Goal: Information Seeking & Learning: Learn about a topic

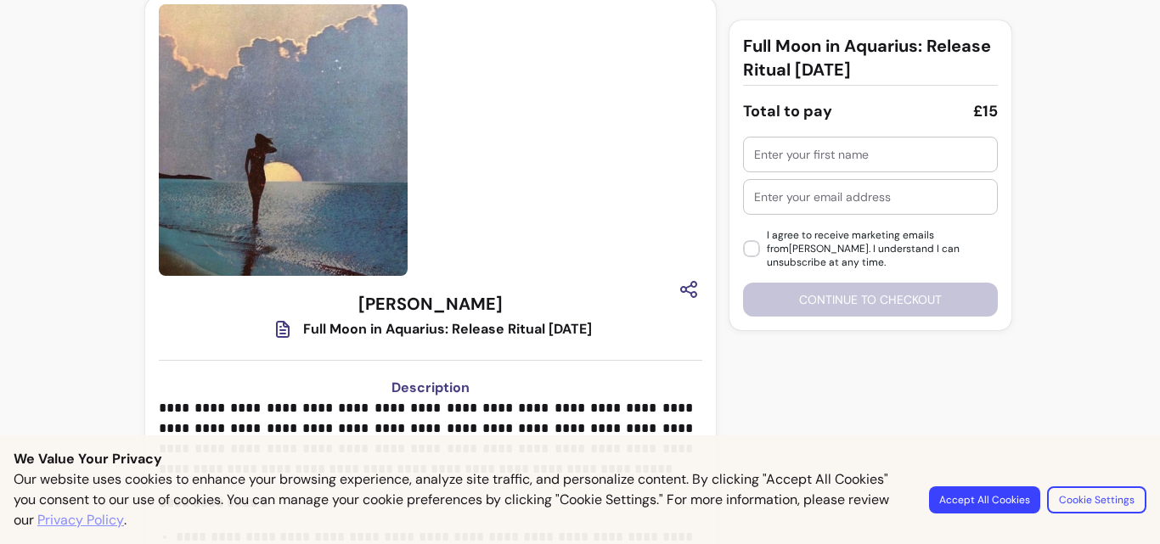
scroll to position [8, 0]
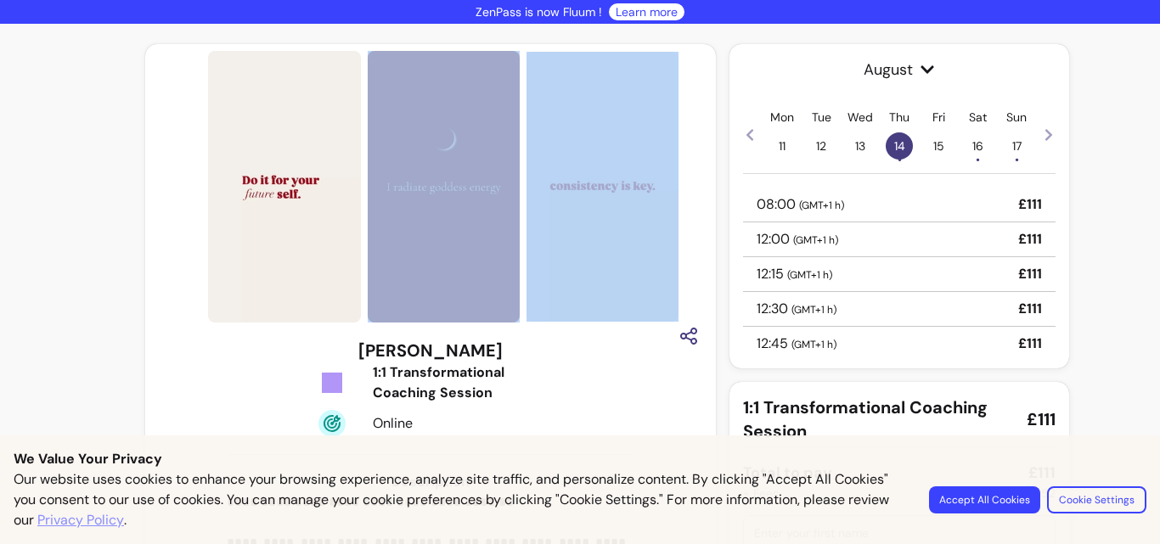
drag, startPoint x: 470, startPoint y: 237, endPoint x: 619, endPoint y: 233, distance: 149.5
click at [618, 233] on div at bounding box center [479, 187] width 543 height 272
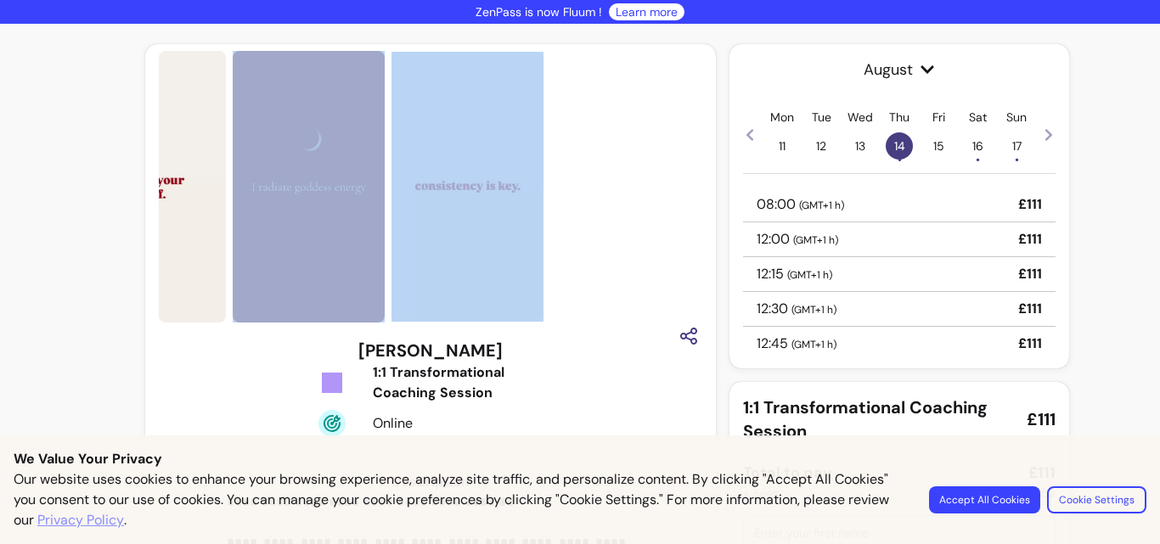
drag, startPoint x: 627, startPoint y: 230, endPoint x: 470, endPoint y: 231, distance: 157.1
click at [470, 231] on img at bounding box center [467, 187] width 152 height 271
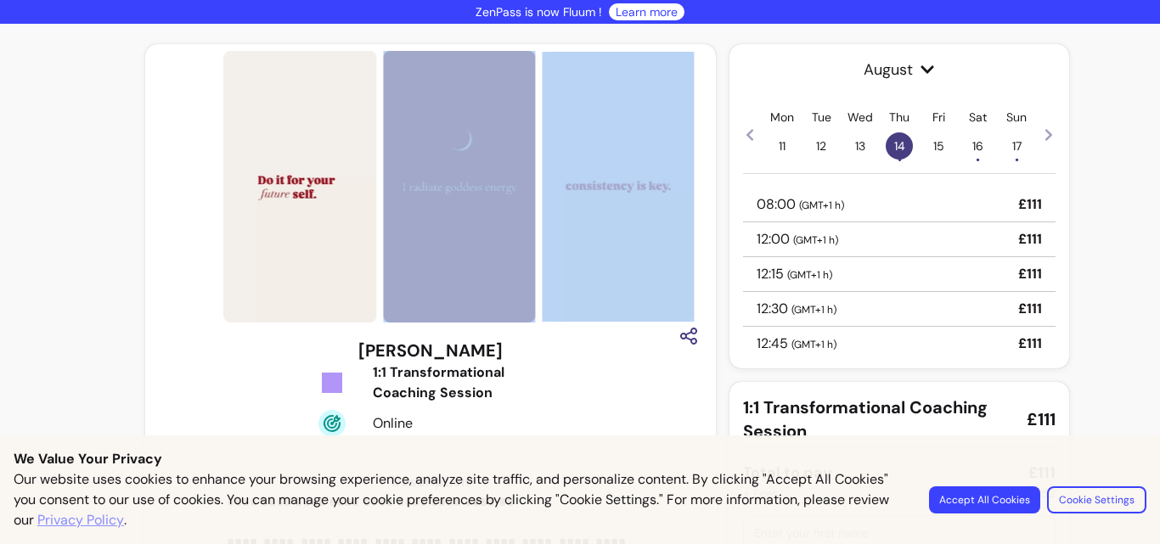
drag, startPoint x: 470, startPoint y: 231, endPoint x: 579, endPoint y: 242, distance: 110.1
click at [579, 242] on img at bounding box center [618, 187] width 152 height 271
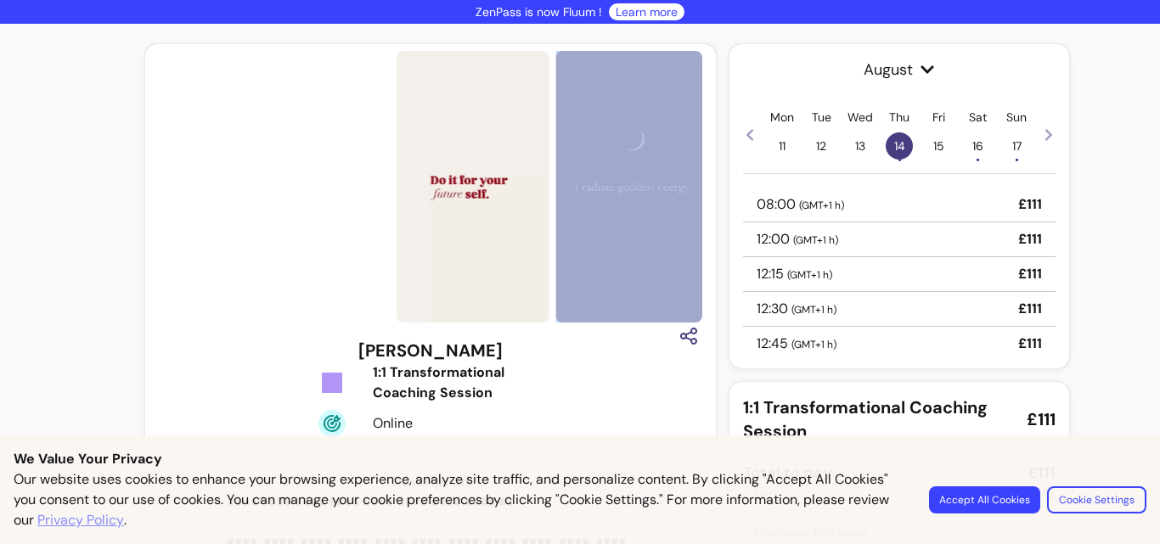
drag, startPoint x: 579, startPoint y: 242, endPoint x: 782, endPoint y: 348, distance: 229.0
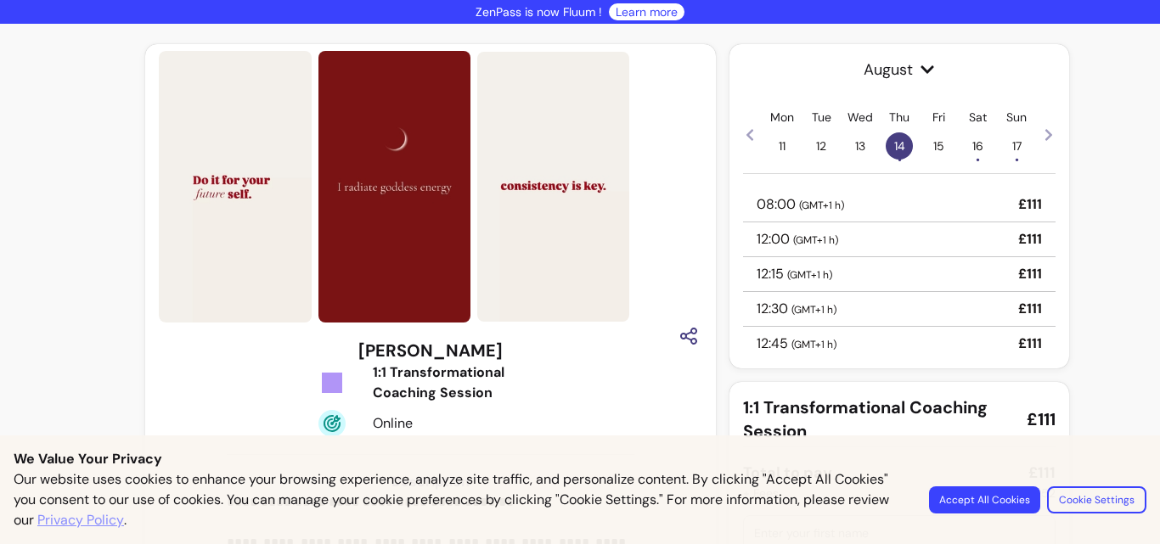
click at [1045, 131] on icon at bounding box center [1048, 135] width 7 height 12
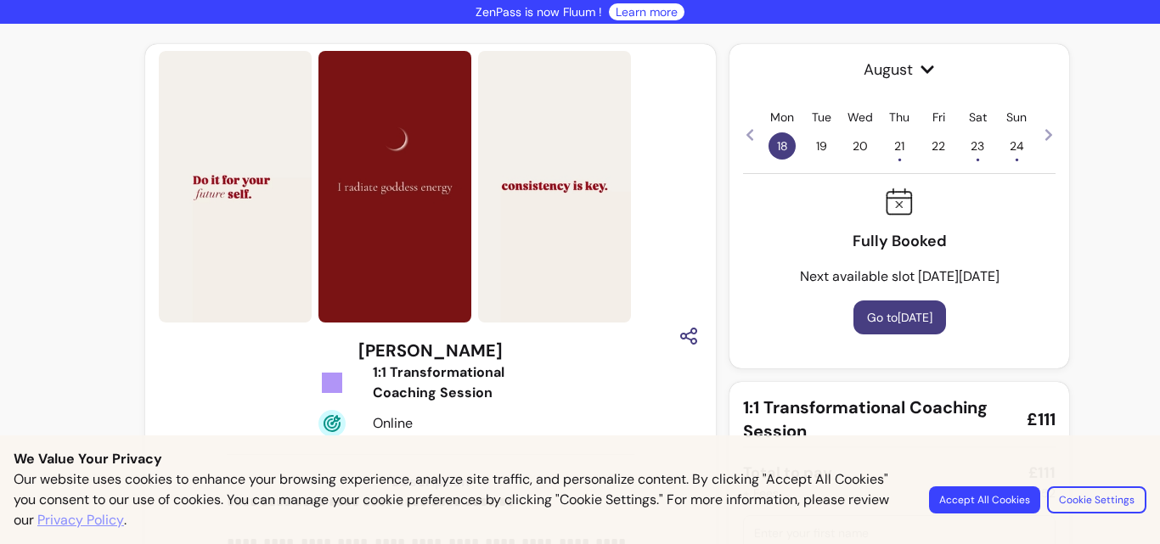
click at [1045, 131] on icon at bounding box center [1048, 135] width 7 height 12
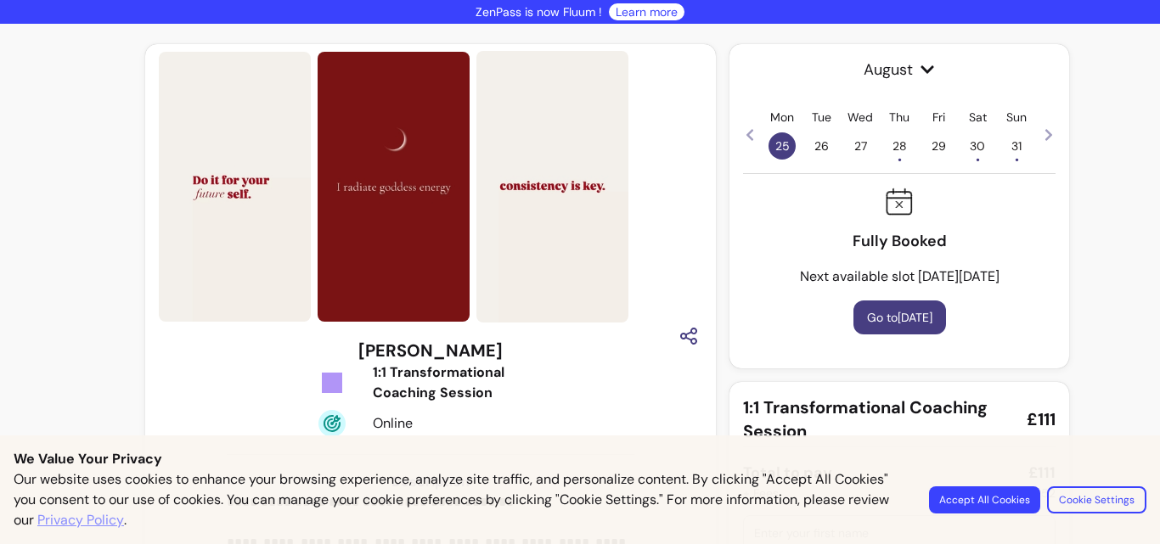
click at [1045, 131] on icon at bounding box center [1048, 135] width 7 height 12
